Goal: Task Accomplishment & Management: Use online tool/utility

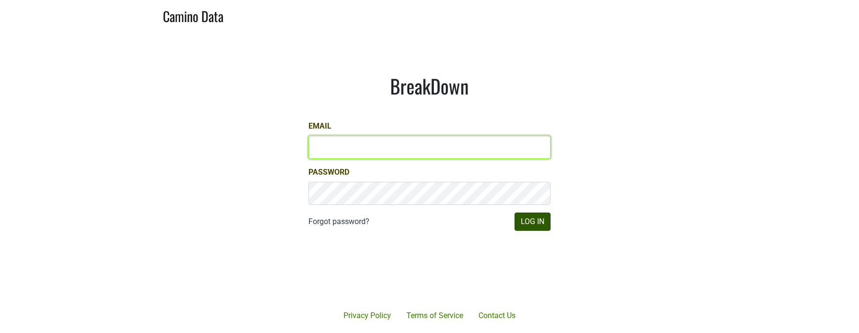
type input "[EMAIL_ADDRESS][DOMAIN_NAME]"
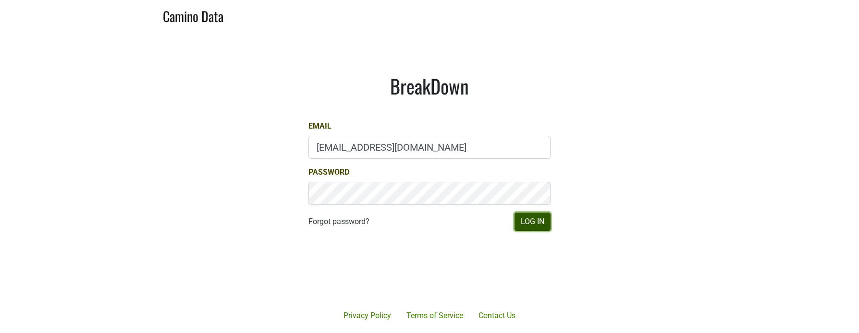
click at [539, 221] on button "Log In" at bounding box center [532, 222] width 36 height 18
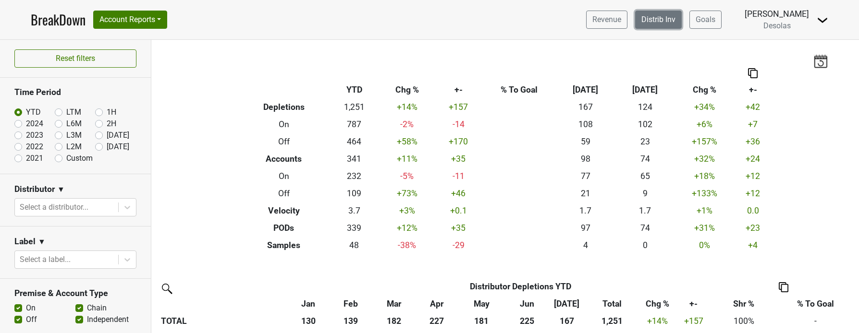
click at [663, 28] on link "Distrib Inv" at bounding box center [658, 20] width 47 height 18
